Goal: Task Accomplishment & Management: Manage account settings

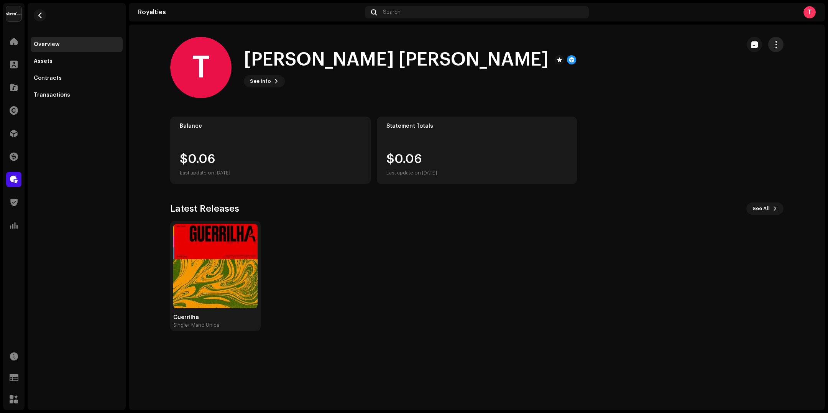
click at [778, 44] on span "button" at bounding box center [776, 44] width 7 height 6
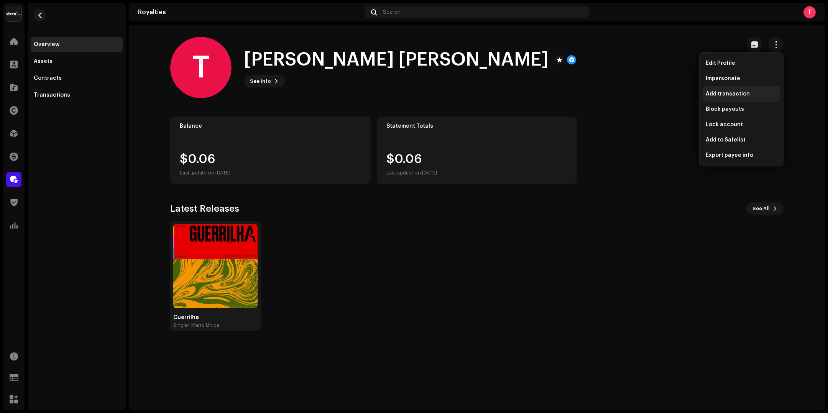
click at [740, 94] on span "Add transaction" at bounding box center [728, 94] width 44 height 6
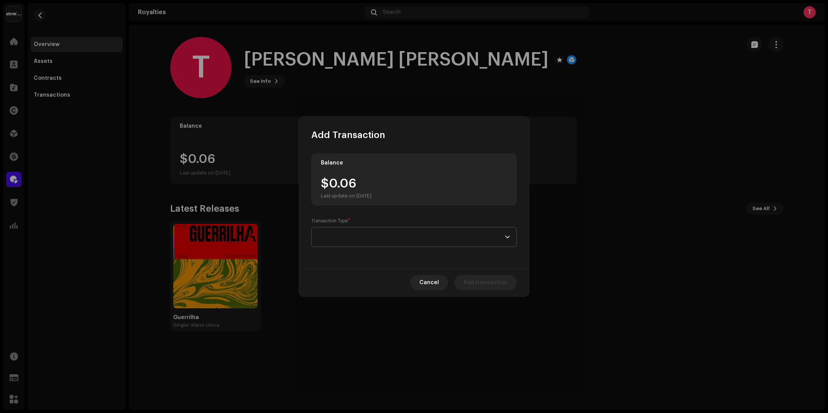
click at [389, 234] on span at bounding box center [411, 236] width 187 height 19
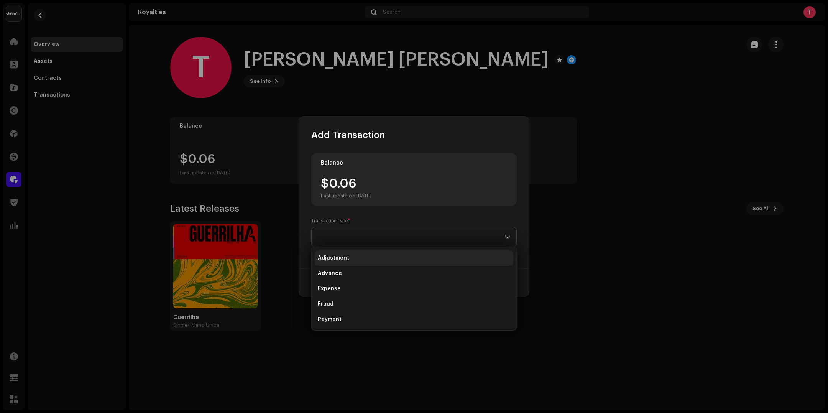
click at [383, 256] on li "Adjustment" at bounding box center [414, 257] width 199 height 15
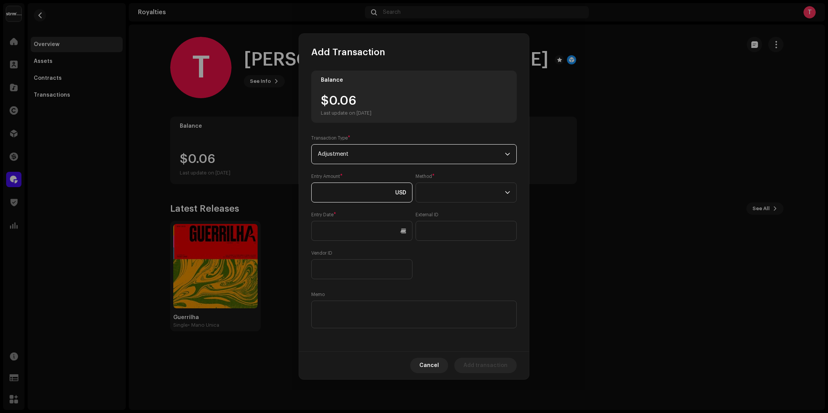
click at [379, 189] on input at bounding box center [361, 193] width 101 height 20
type input "15.00"
click at [511, 194] on p-select at bounding box center [466, 193] width 101 height 20
click at [476, 213] on li "Bank Wire" at bounding box center [466, 213] width 94 height 15
click at [390, 230] on input "text" at bounding box center [361, 231] width 101 height 20
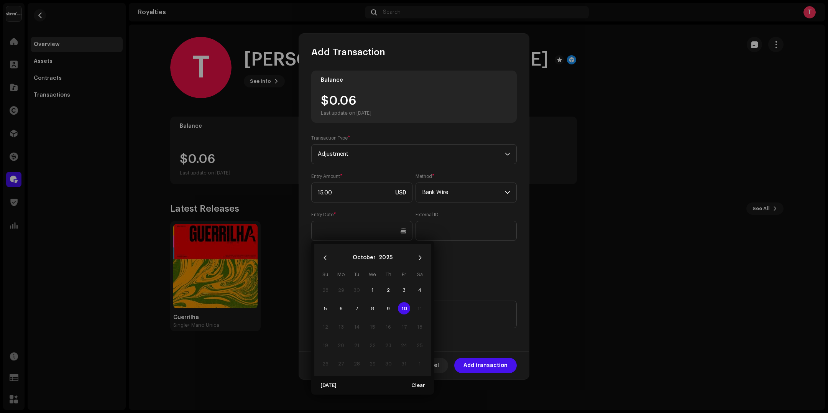
click at [403, 304] on span "10" at bounding box center [404, 308] width 12 height 12
type input "[DATE]"
click at [459, 265] on div "Entry Amount * 15.00 USD Method * Bank Wire Entry Date * 10/10/2025 External ID…" at bounding box center [414, 226] width 206 height 106
click at [475, 363] on span "Add transaction" at bounding box center [486, 365] width 44 height 15
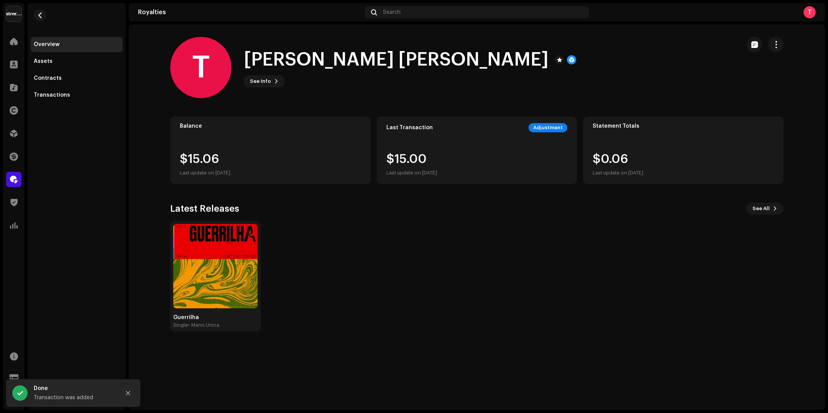
click at [477, 82] on div "T Thor Ferraz Moura See Info" at bounding box center [452, 67] width 564 height 61
click at [12, 183] on span at bounding box center [14, 179] width 8 height 6
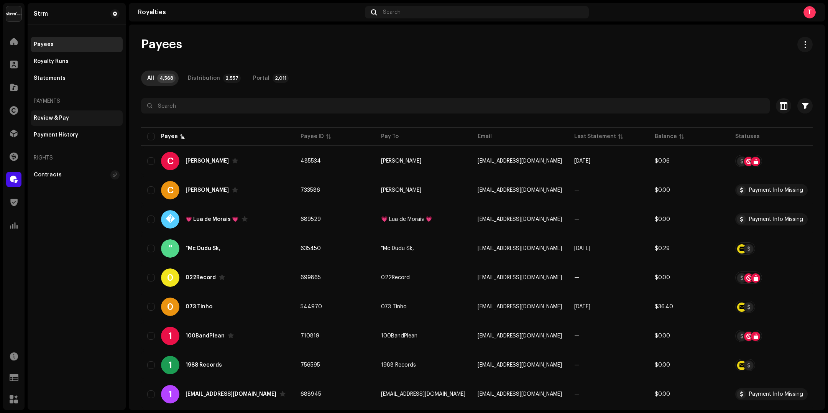
click at [54, 116] on div "Review & Pay" at bounding box center [51, 118] width 35 height 6
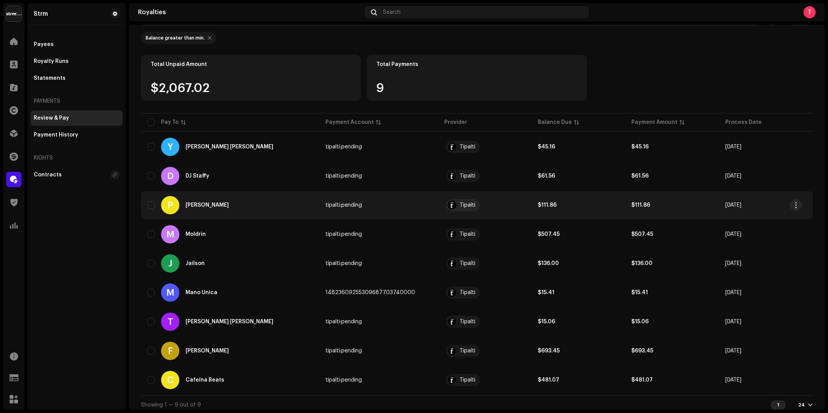
scroll to position [62, 0]
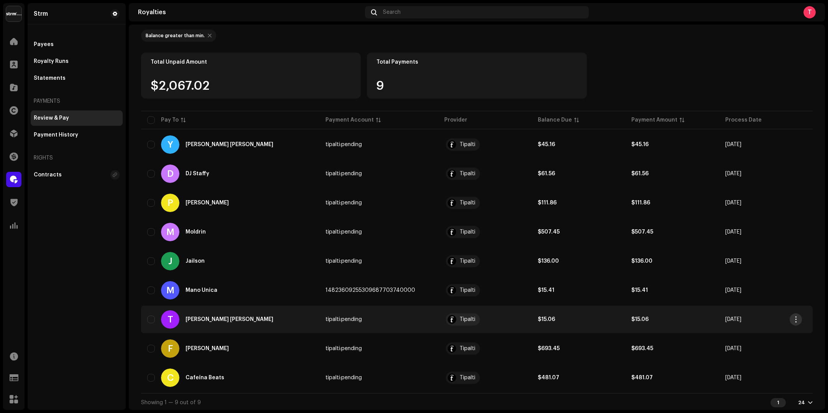
click at [793, 319] on button "button" at bounding box center [796, 319] width 12 height 12
click at [769, 335] on div "View Payee" at bounding box center [759, 335] width 71 height 6
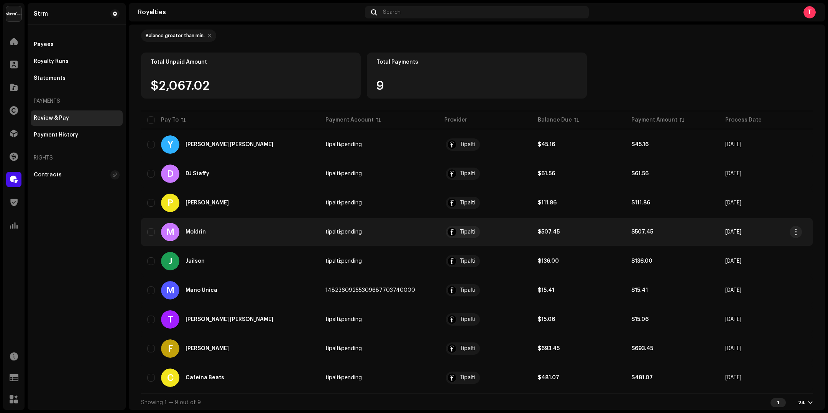
scroll to position [0, 0]
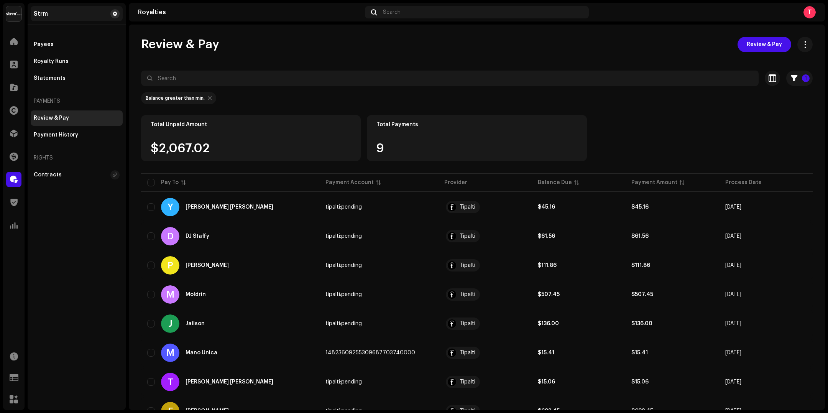
click at [113, 13] on span at bounding box center [115, 14] width 5 height 6
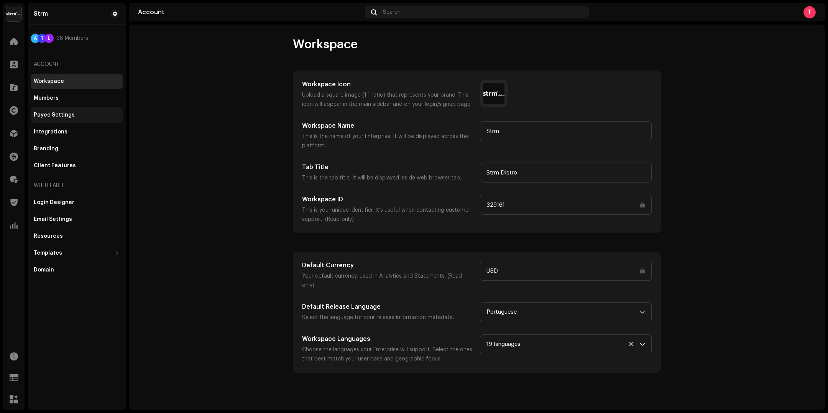
click at [72, 110] on div "Payee Settings" at bounding box center [77, 114] width 92 height 15
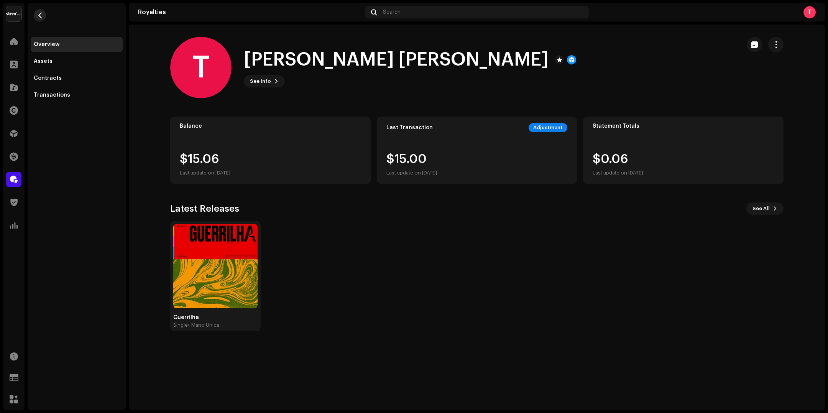
click at [42, 16] on span "button" at bounding box center [40, 15] width 6 height 6
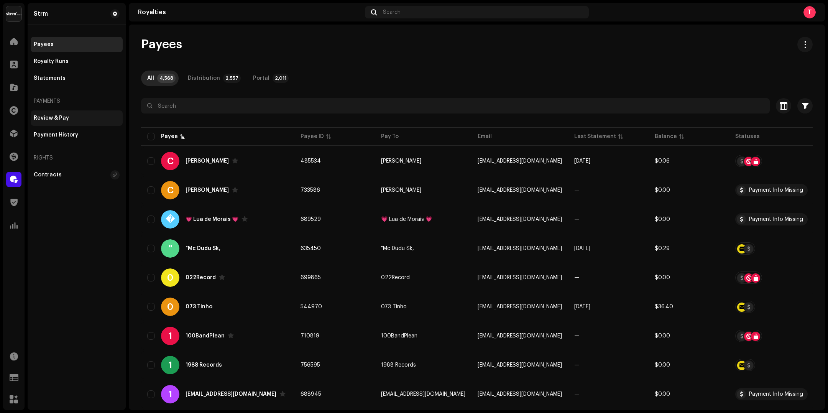
click at [82, 112] on div "Review & Pay" at bounding box center [77, 117] width 92 height 15
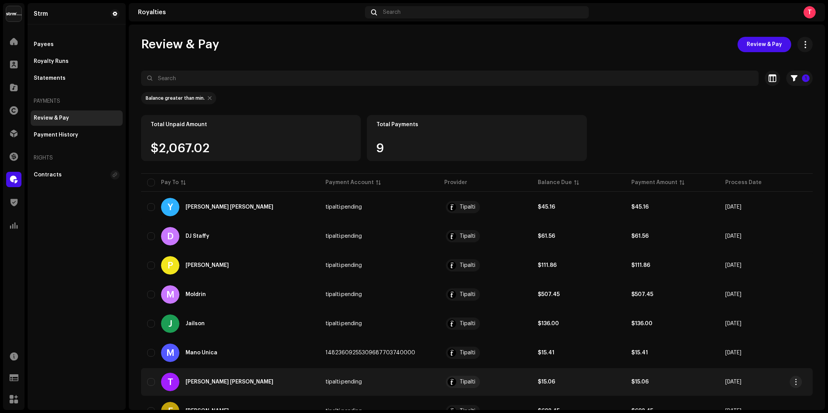
scroll to position [43, 0]
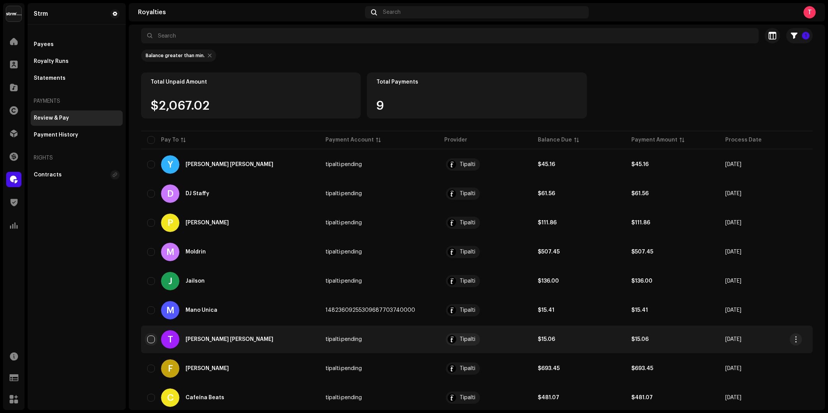
click at [151, 336] on input "checkbox" at bounding box center [151, 339] width 8 height 8
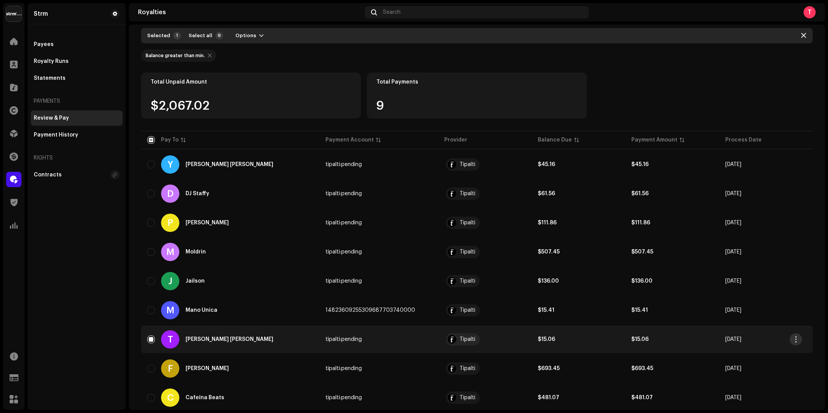
click at [792, 337] on button "button" at bounding box center [796, 339] width 12 height 12
click at [758, 372] on div "Review & Pay" at bounding box center [759, 371] width 71 height 6
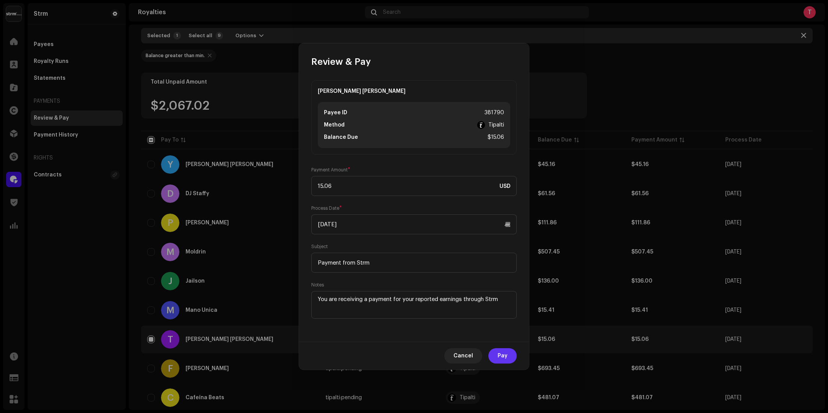
click at [507, 358] on span "Pay" at bounding box center [503, 355] width 10 height 15
checkbox input "false"
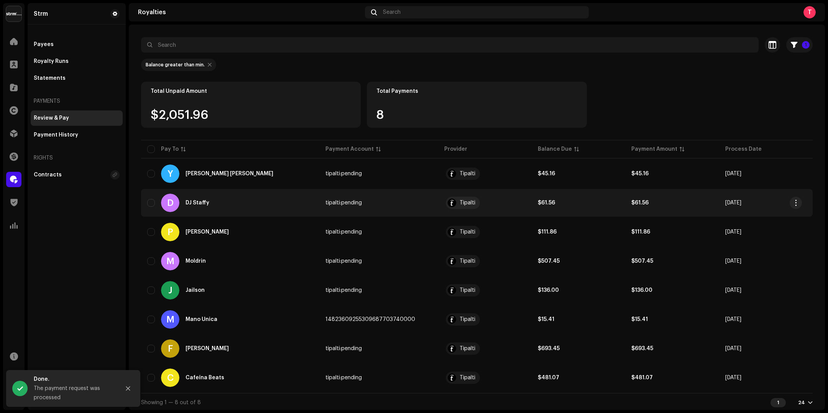
scroll to position [0, 0]
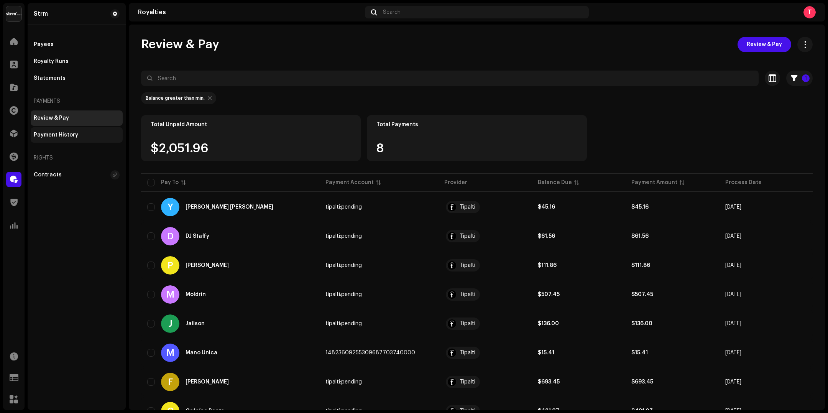
click at [56, 136] on div "Payment History" at bounding box center [56, 135] width 44 height 6
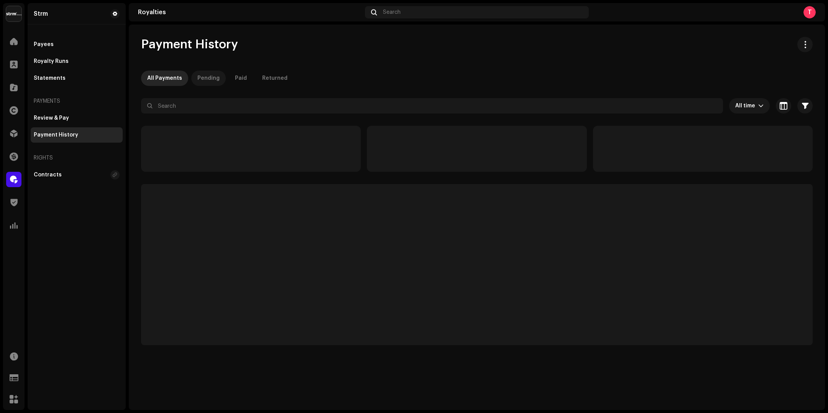
click at [206, 80] on div "Pending" at bounding box center [208, 78] width 22 height 15
